Goal: Information Seeking & Learning: Learn about a topic

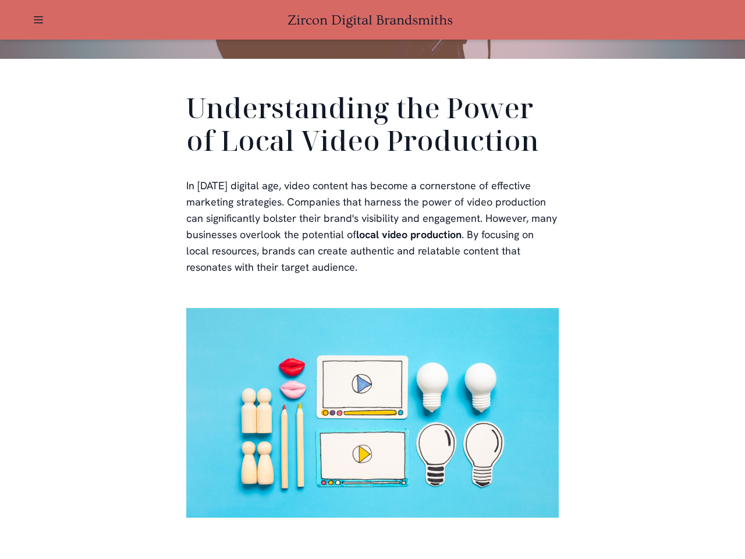
scroll to position [349, 0]
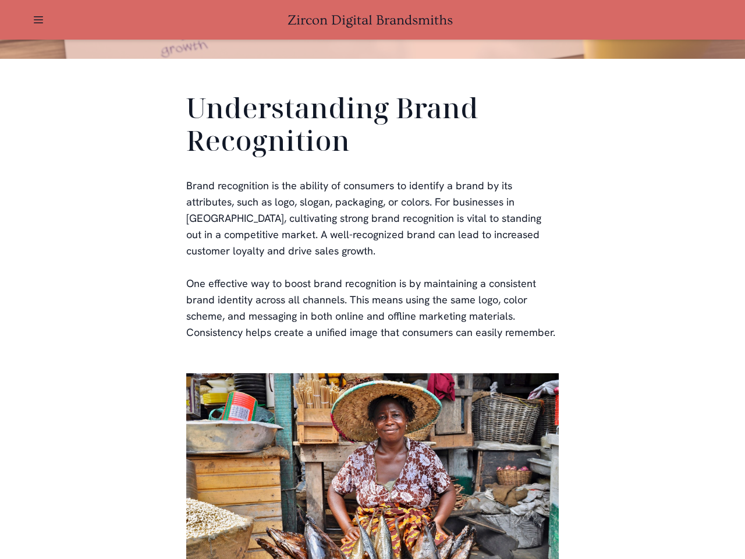
scroll to position [349, 0]
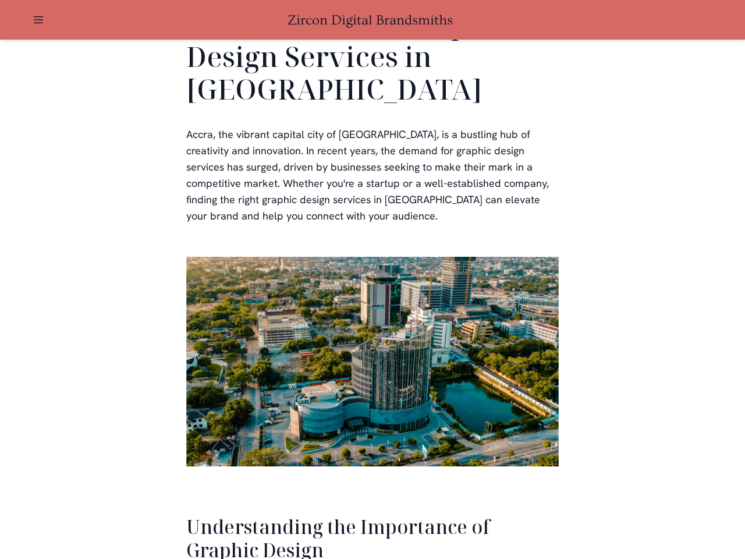
scroll to position [2391, 0]
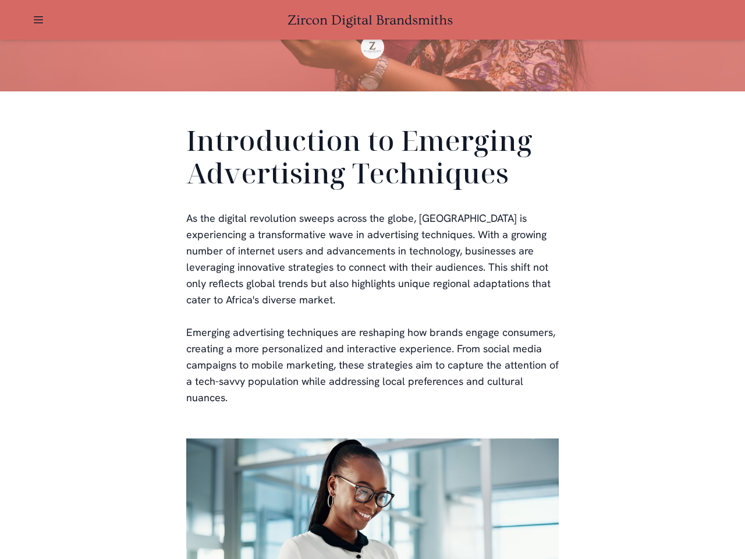
scroll to position [349, 0]
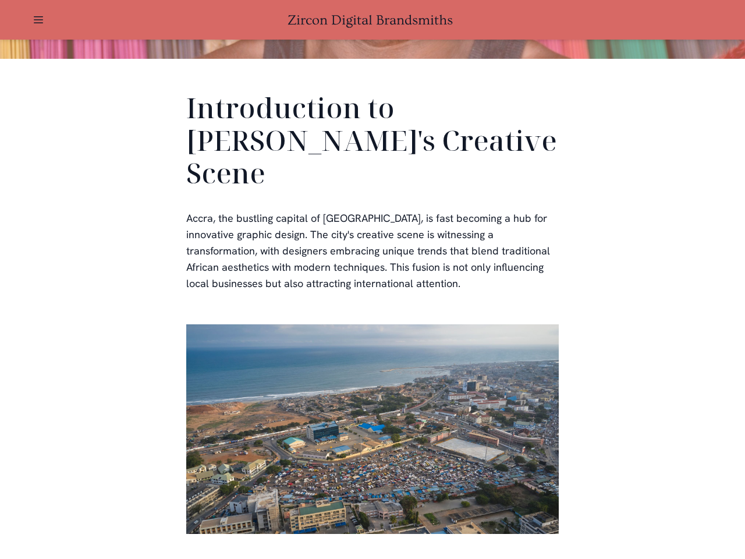
scroll to position [349, 0]
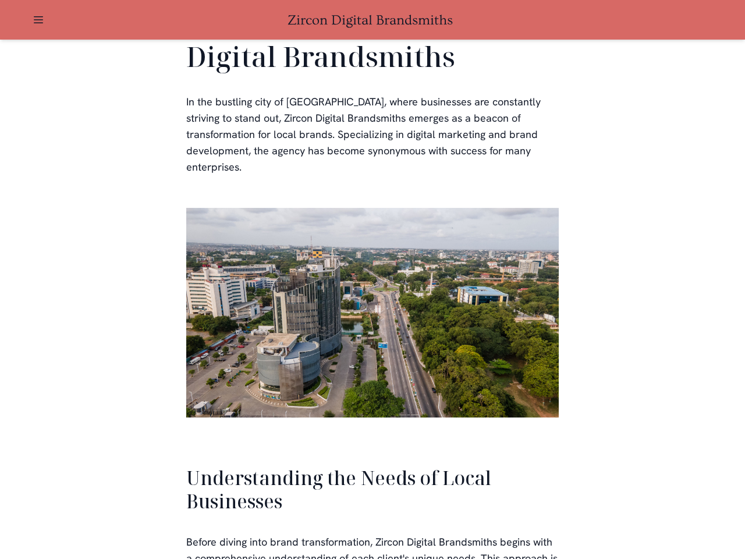
scroll to position [2482, 0]
